Goal: Task Accomplishment & Management: Use online tool/utility

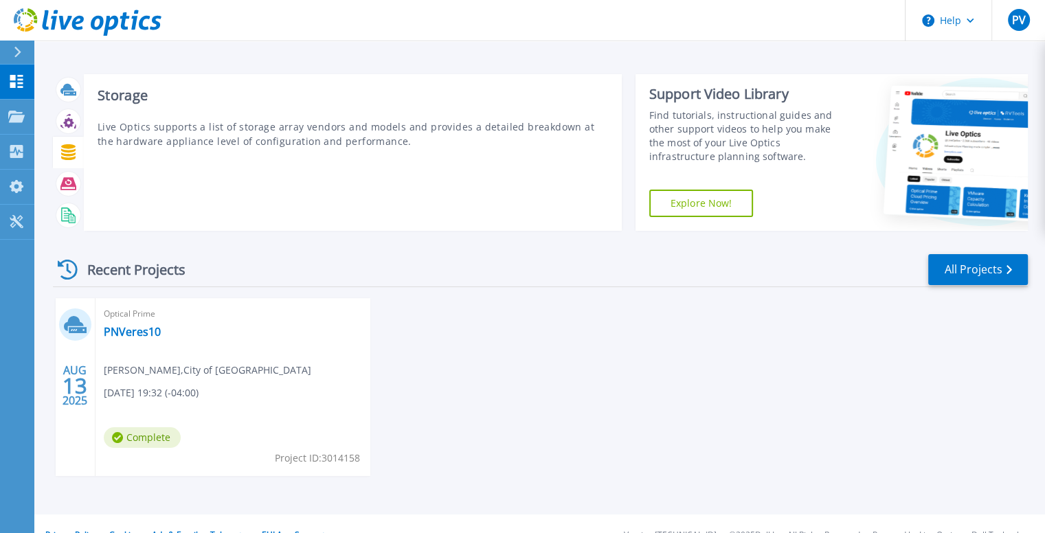
click at [69, 151] on icon at bounding box center [68, 152] width 14 height 16
click at [195, 138] on p "Live Optics supports a list of storage array vendors and models and provides a …" at bounding box center [353, 134] width 510 height 29
click at [66, 179] on icon at bounding box center [68, 183] width 16 height 12
click at [69, 212] on icon at bounding box center [68, 215] width 16 height 16
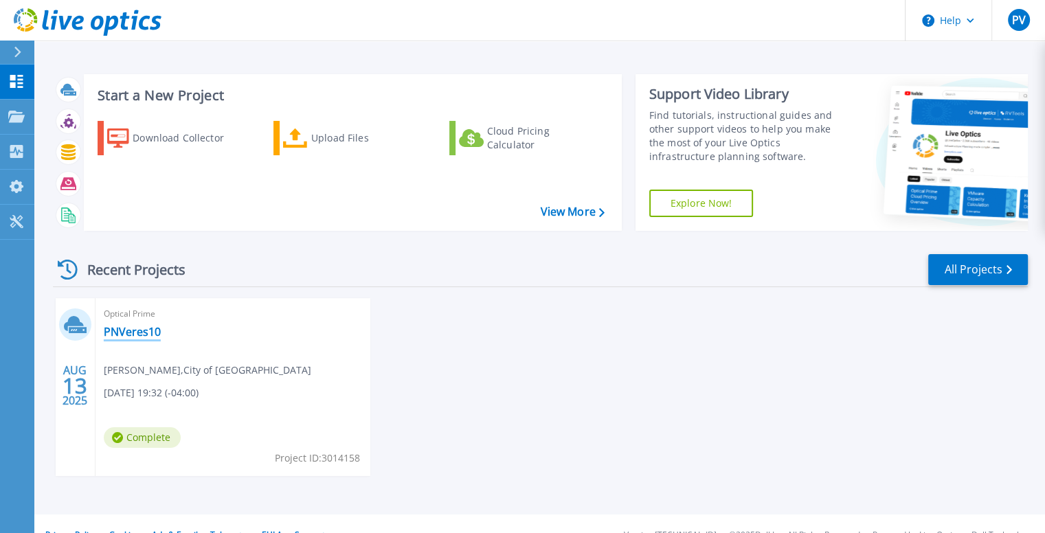
click at [146, 334] on link "PNVeres10" at bounding box center [132, 332] width 57 height 14
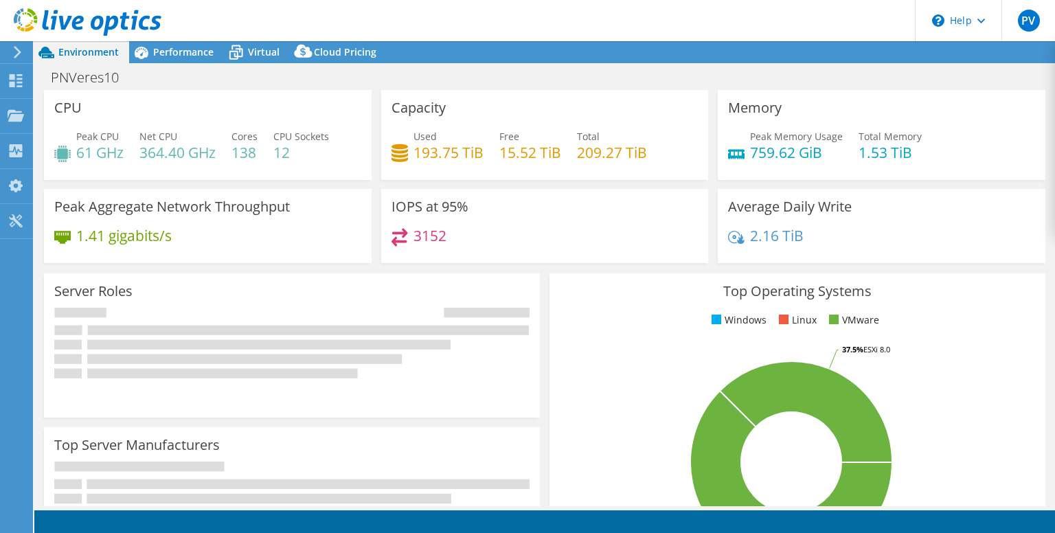
select select "USD"
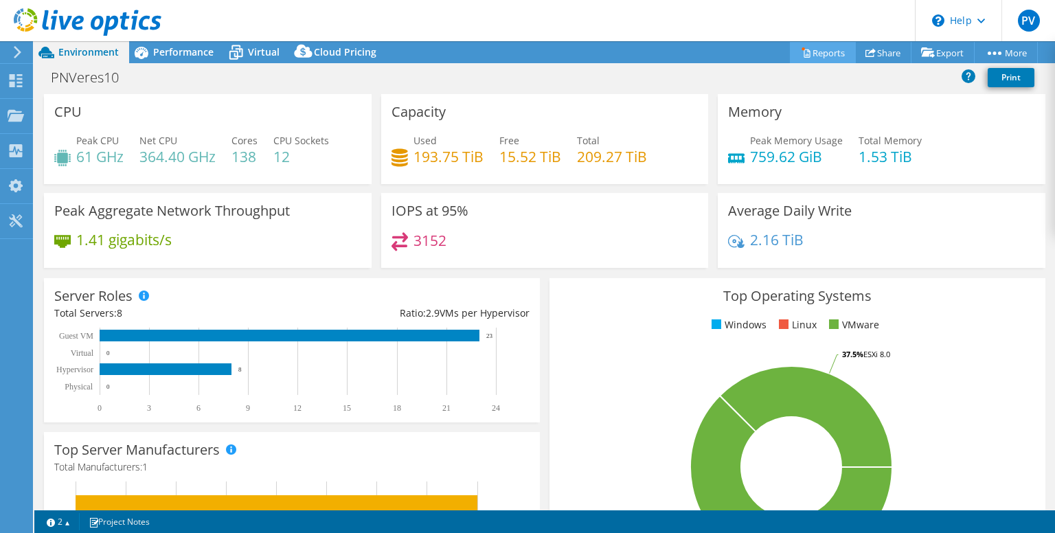
click at [824, 50] on link "Reports" at bounding box center [823, 52] width 66 height 21
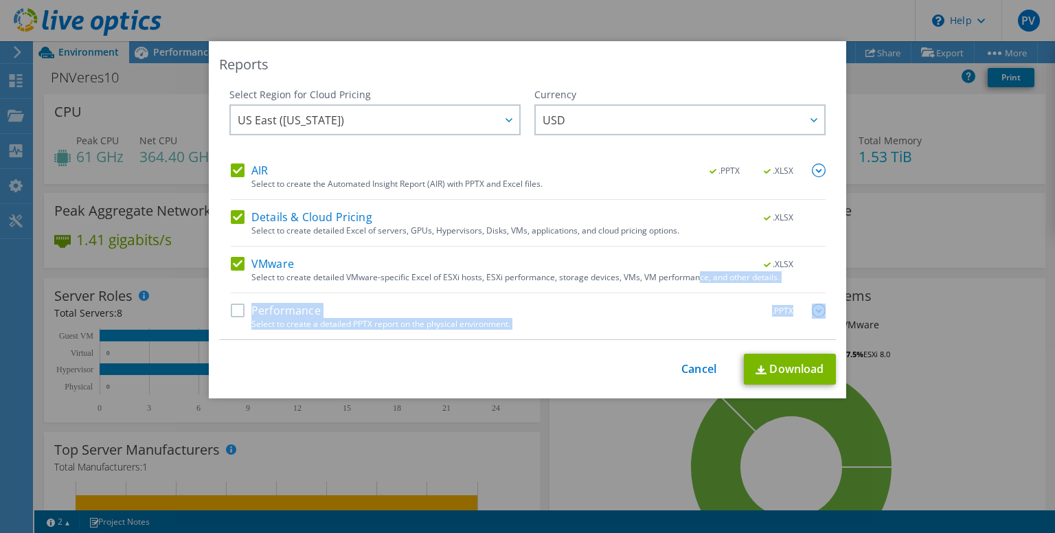
drag, startPoint x: 691, startPoint y: 281, endPoint x: 604, endPoint y: 356, distance: 114.9
click at [604, 356] on div "Reports Select Region for Cloud Pricing Asia Pacific ([GEOGRAPHIC_DATA]) [GEOGR…" at bounding box center [527, 219] width 637 height 357
click at [599, 359] on div "This process may take a while, please wait... Cancel Download" at bounding box center [527, 369] width 617 height 31
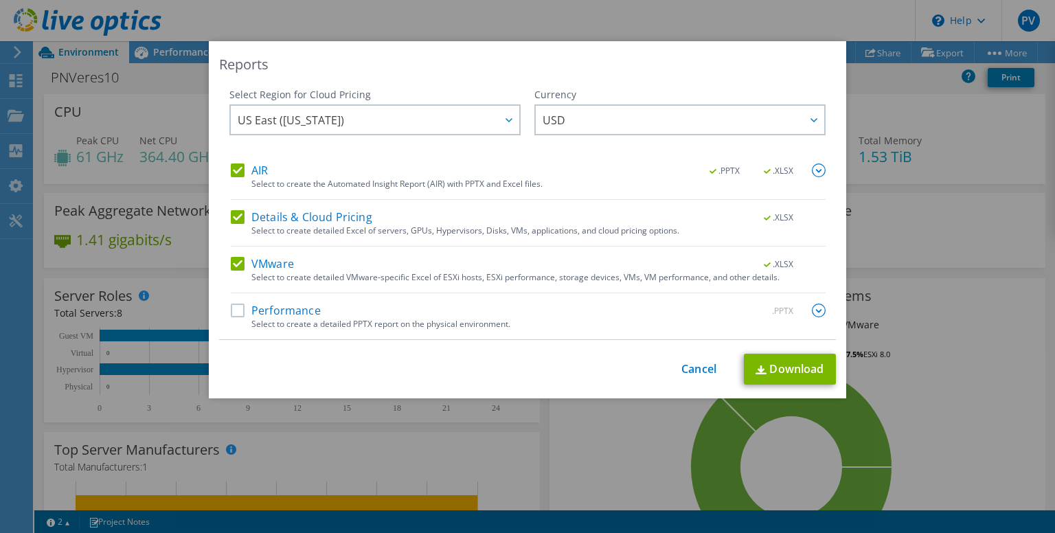
click at [234, 310] on label "Performance" at bounding box center [276, 311] width 90 height 14
click at [0, 0] on input "Performance" at bounding box center [0, 0] width 0 height 0
click at [236, 218] on label "Details & Cloud Pricing" at bounding box center [301, 217] width 141 height 14
click at [0, 0] on input "Details & Cloud Pricing" at bounding box center [0, 0] width 0 height 0
click at [232, 170] on label "AIR" at bounding box center [249, 170] width 37 height 14
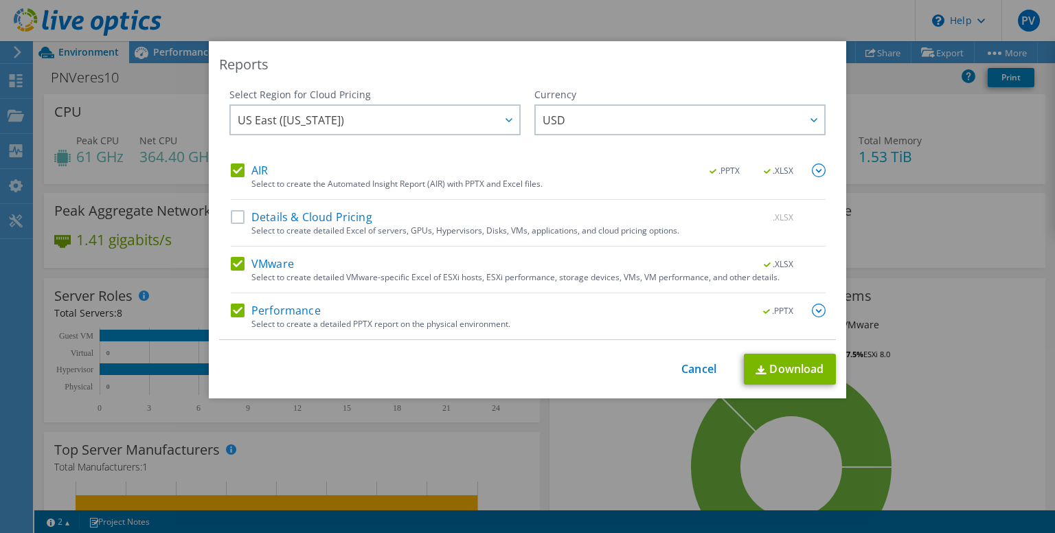
click at [0, 0] on input "AIR" at bounding box center [0, 0] width 0 height 0
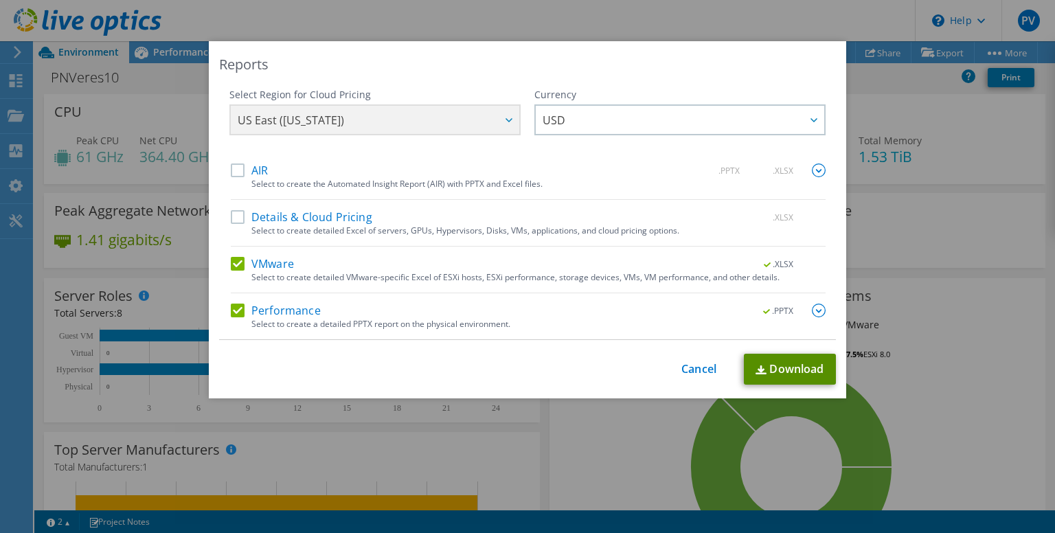
click at [790, 365] on link "Download" at bounding box center [790, 369] width 92 height 31
